Goal: Transaction & Acquisition: Download file/media

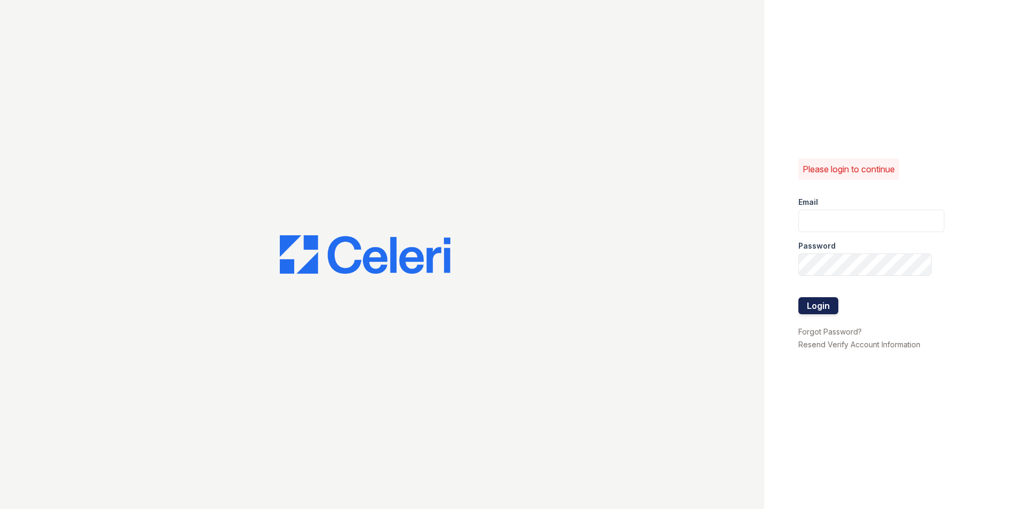
type input "[EMAIL_ADDRESS][DOMAIN_NAME]"
click at [823, 301] on button "Login" at bounding box center [819, 305] width 40 height 17
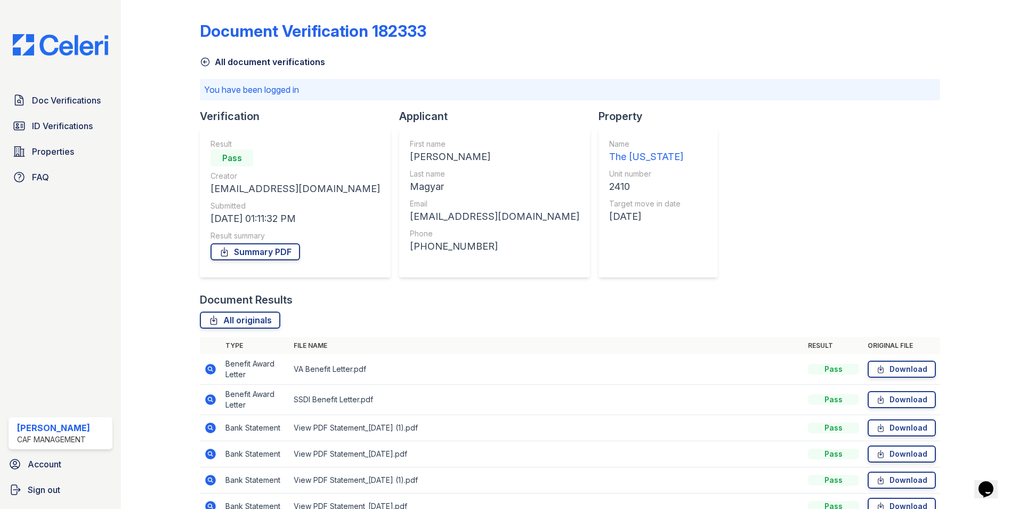
drag, startPoint x: 265, startPoint y: 254, endPoint x: 269, endPoint y: 232, distance: 21.7
click at [265, 254] on link "Summary PDF" at bounding box center [256, 251] width 90 height 17
click at [251, 253] on link "Summary PDF" at bounding box center [256, 251] width 90 height 17
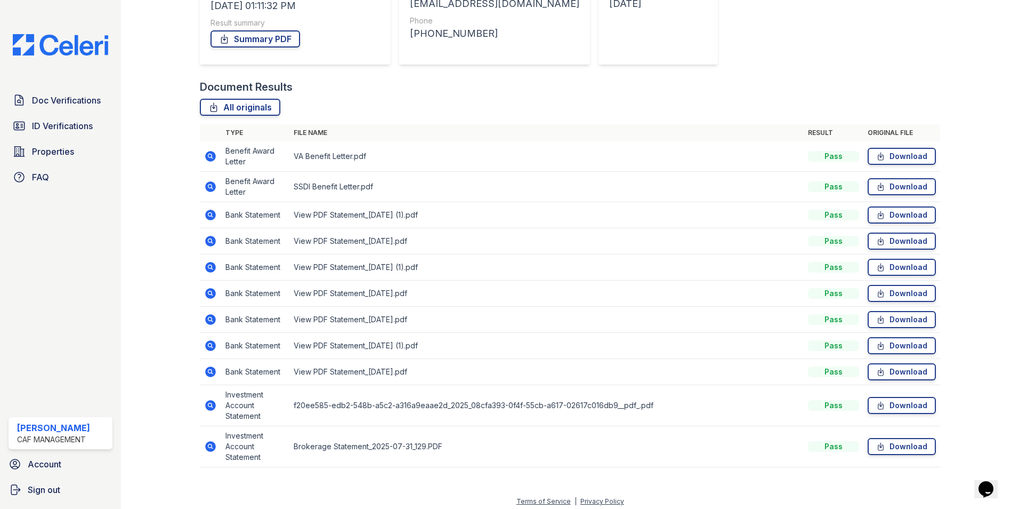
scroll to position [213, 0]
click at [892, 453] on link "Download" at bounding box center [902, 445] width 68 height 17
click at [902, 186] on link "Download" at bounding box center [902, 186] width 68 height 17
click at [890, 237] on link "Download" at bounding box center [902, 240] width 68 height 17
click at [889, 245] on link "Download" at bounding box center [902, 240] width 68 height 17
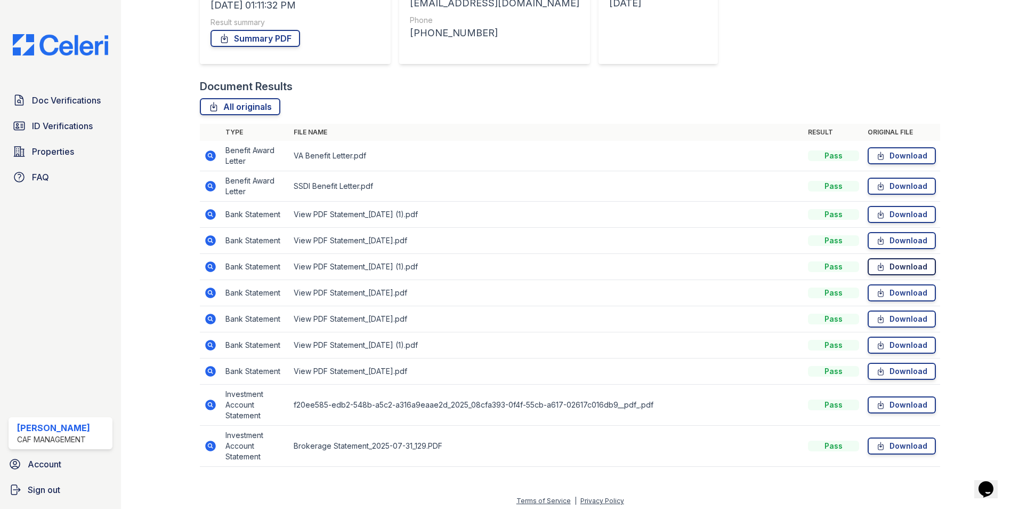
click at [881, 272] on link "Download" at bounding box center [902, 266] width 68 height 17
